Goal: Task Accomplishment & Management: Use online tool/utility

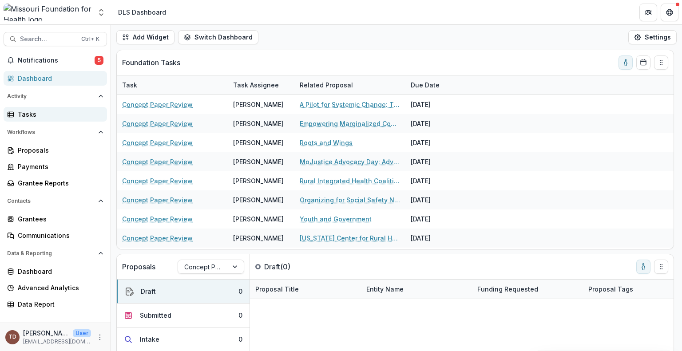
click at [59, 115] on div "Tasks" at bounding box center [59, 114] width 82 height 9
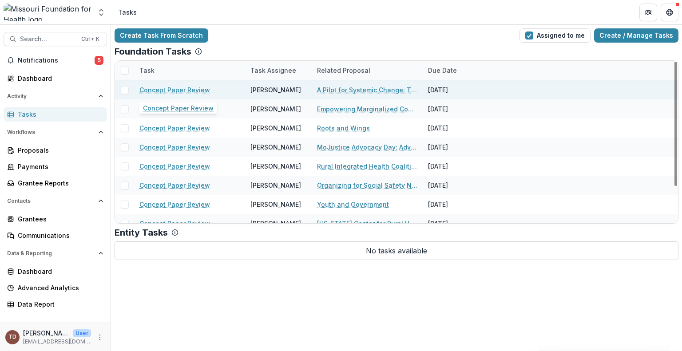
click at [192, 90] on link "Concept Paper Review" at bounding box center [174, 89] width 71 height 9
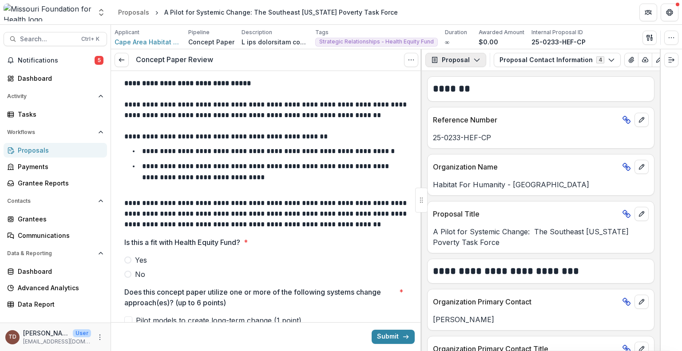
click at [474, 60] on icon "button" at bounding box center [476, 59] width 7 height 7
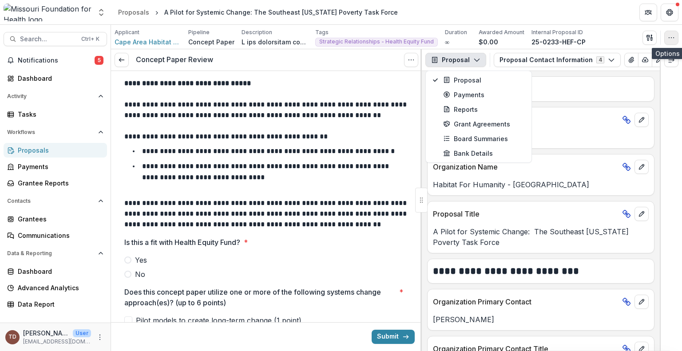
click at [668, 35] on button "button" at bounding box center [671, 38] width 14 height 14
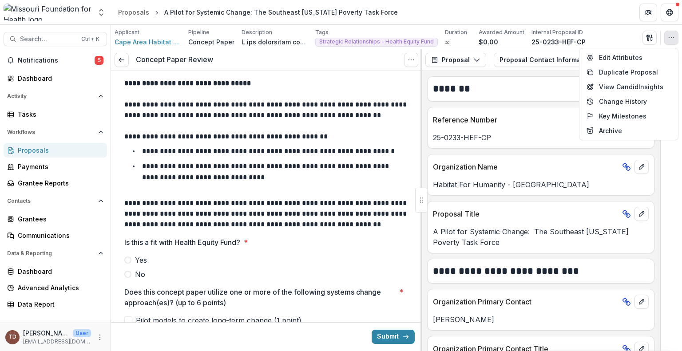
click at [484, 153] on div "**********" at bounding box center [541, 211] width 238 height 280
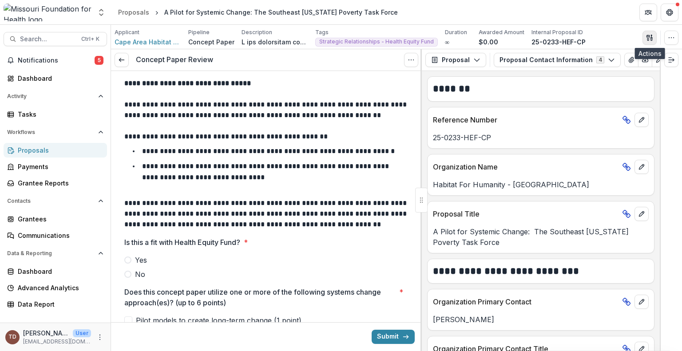
click at [649, 33] on button "button" at bounding box center [650, 38] width 14 height 14
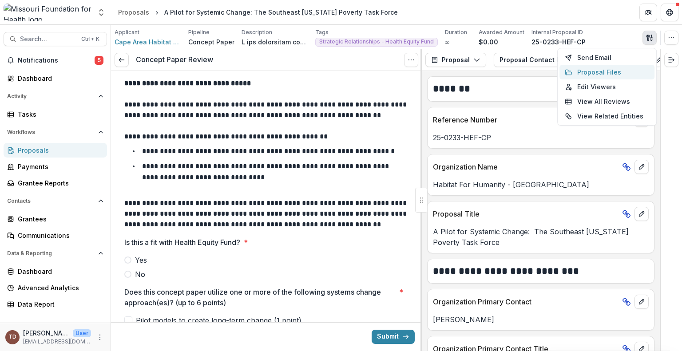
click at [617, 71] on button "Proposal Files" at bounding box center [607, 72] width 95 height 15
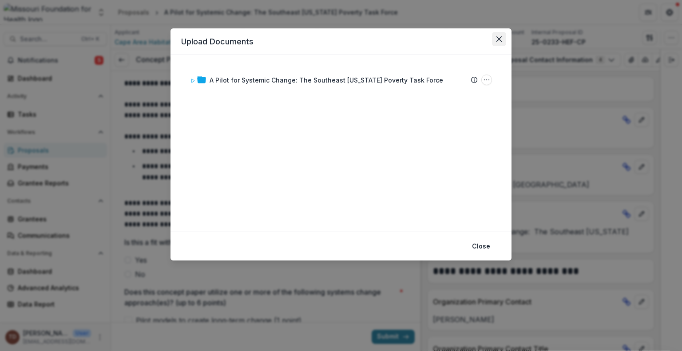
click at [497, 44] on button "Close" at bounding box center [499, 39] width 14 height 14
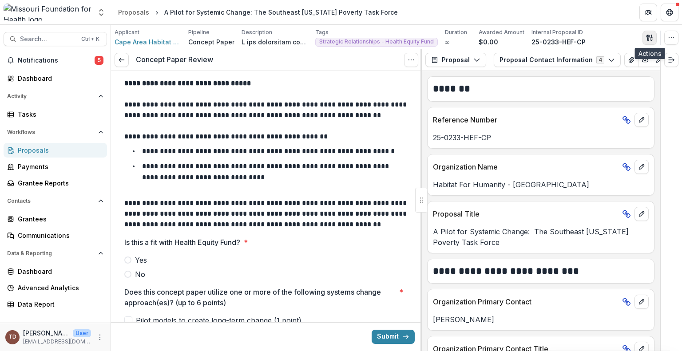
click at [650, 35] on icon "button" at bounding box center [648, 38] width 3 height 6
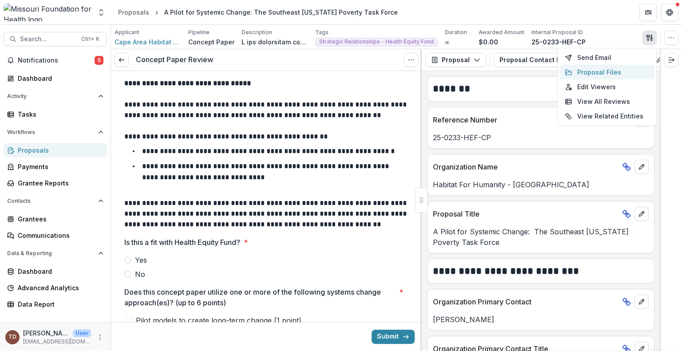
click at [611, 72] on button "Proposal Files" at bounding box center [607, 72] width 95 height 15
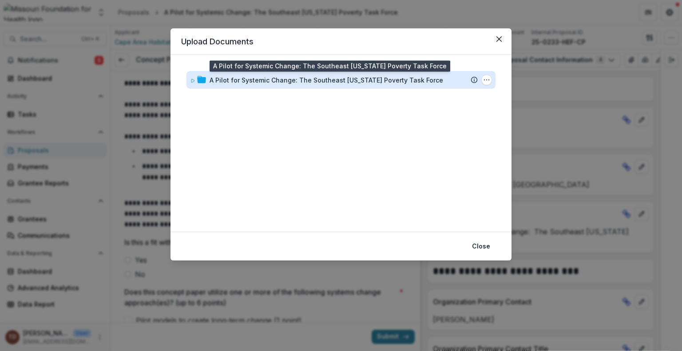
click at [397, 81] on div "A Pilot for Systemic Change: The Southeast [US_STATE] Poverty Task Force" at bounding box center [327, 80] width 234 height 9
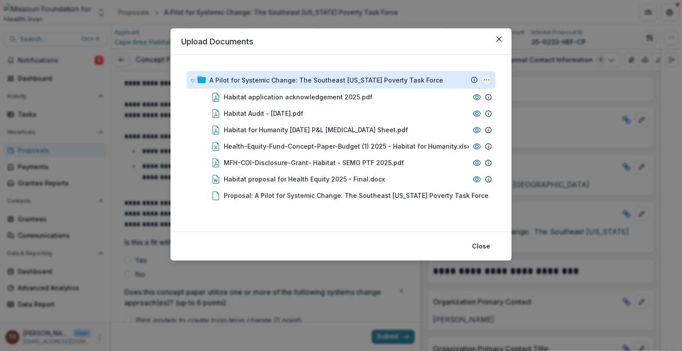
click at [487, 81] on icon "A Pilot for Systemic Change: The Southeast Missouri Poverty Task Force Options" at bounding box center [486, 79] width 7 height 7
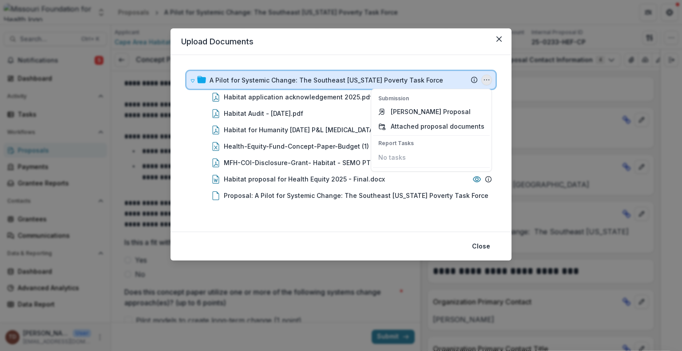
click at [438, 84] on div "A Pilot for Systemic Change: The Southeast [US_STATE] Poverty Task Force" at bounding box center [344, 80] width 268 height 9
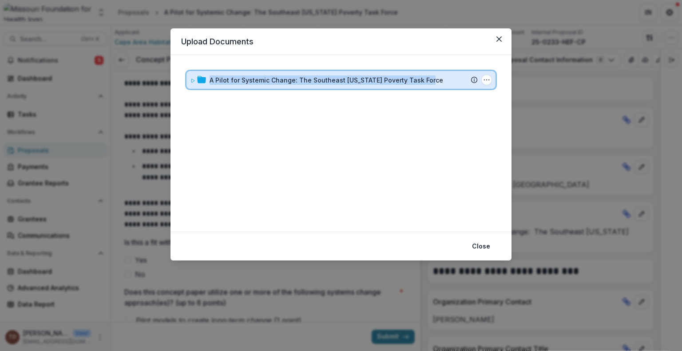
click at [438, 84] on div "A Pilot for Systemic Change: The Southeast [US_STATE] Poverty Task Force" at bounding box center [344, 80] width 268 height 9
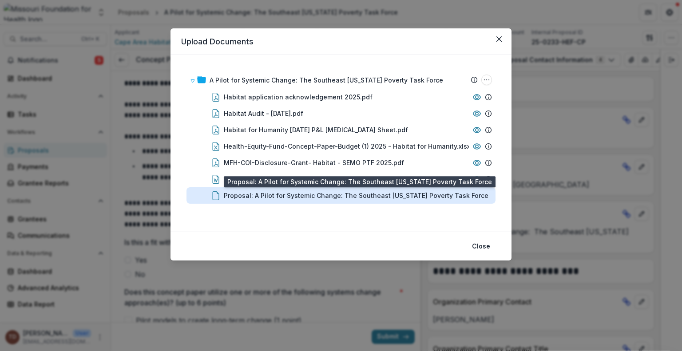
click at [431, 194] on div "Proposal: A Pilot for Systemic Change: The Southeast [US_STATE] Poverty Task Fo…" at bounding box center [356, 195] width 265 height 9
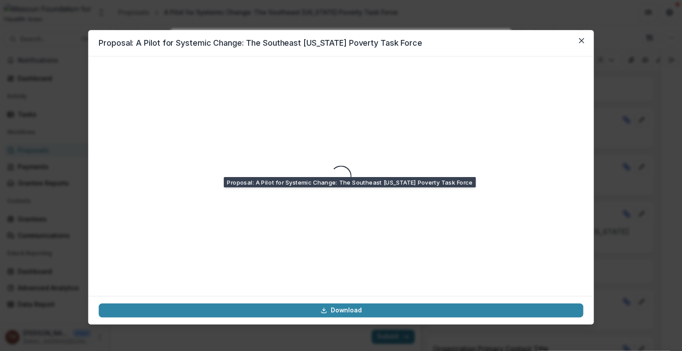
click at [431, 194] on div "Loading..." at bounding box center [341, 176] width 485 height 219
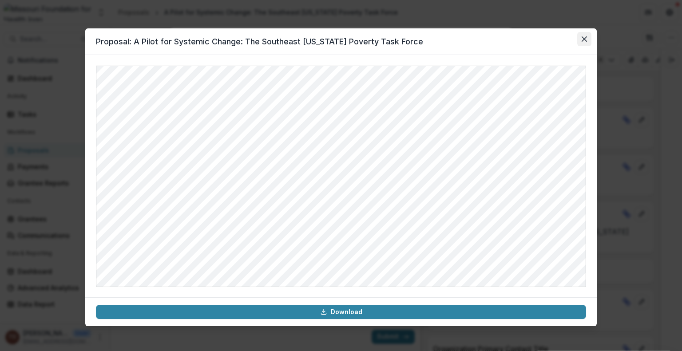
click at [585, 41] on icon "Close" at bounding box center [584, 38] width 5 height 5
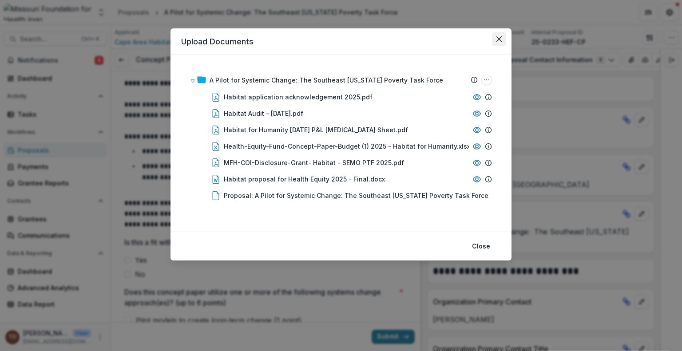
click at [501, 40] on icon "Close" at bounding box center [499, 38] width 5 height 5
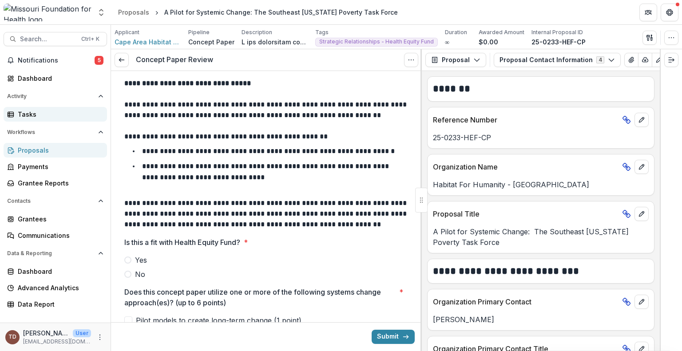
click at [28, 115] on div "Tasks" at bounding box center [59, 114] width 82 height 9
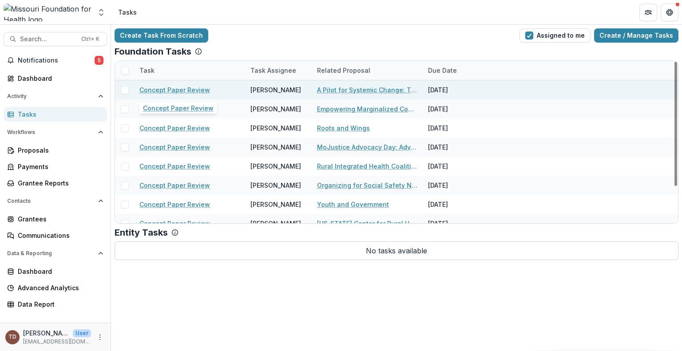
click at [199, 89] on link "Concept Paper Review" at bounding box center [174, 89] width 71 height 9
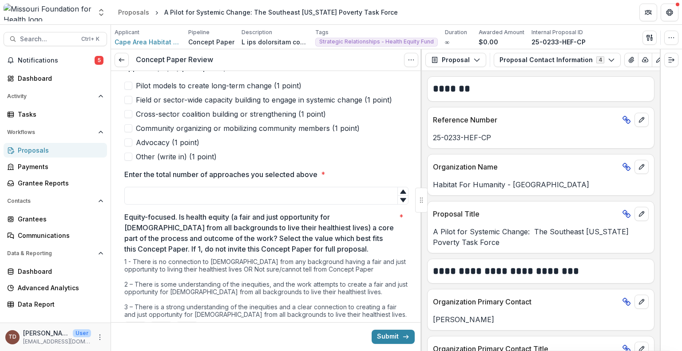
scroll to position [168, 0]
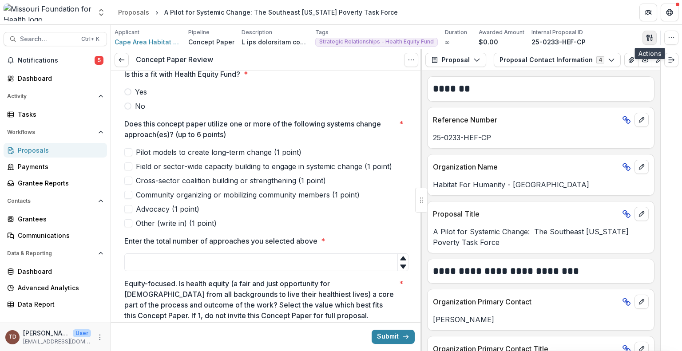
click at [649, 39] on icon "button" at bounding box center [649, 37] width 7 height 7
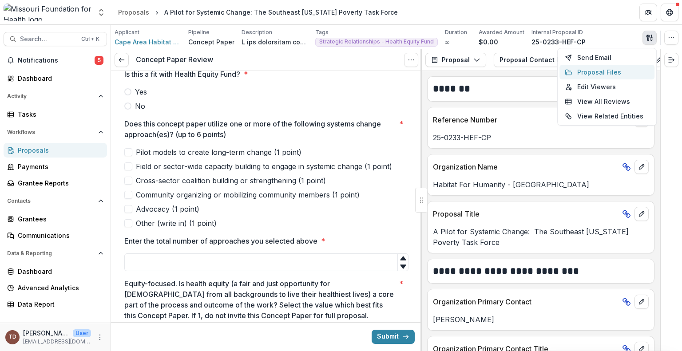
click at [613, 72] on button "Proposal Files" at bounding box center [607, 72] width 95 height 15
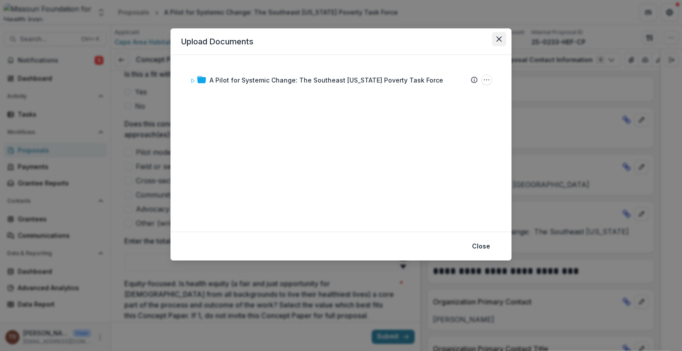
click at [501, 39] on icon "Close" at bounding box center [499, 38] width 5 height 5
